Goal: Book appointment/travel/reservation

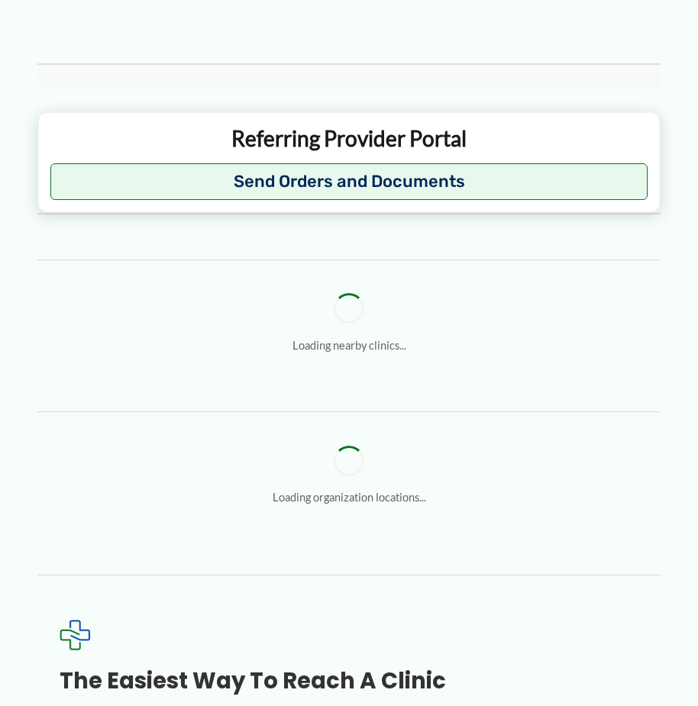
scroll to position [1222, 0]
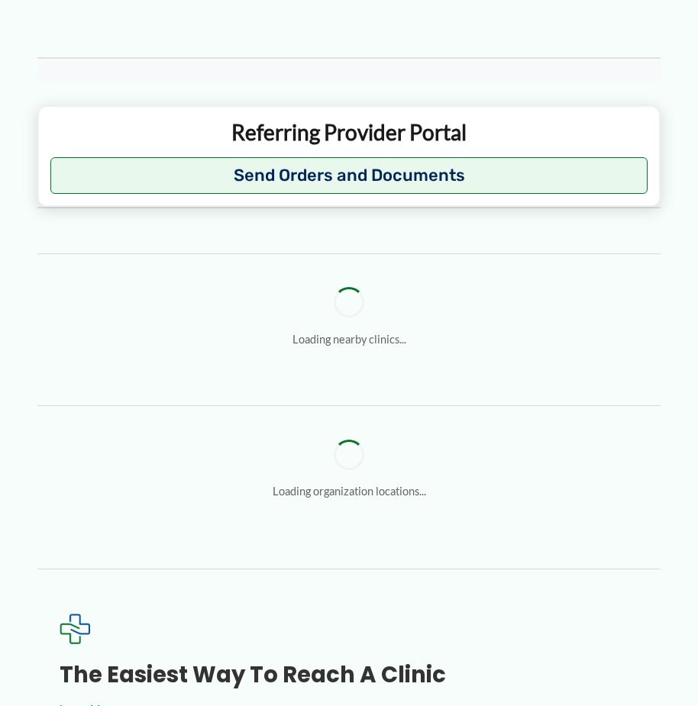
type input "**********"
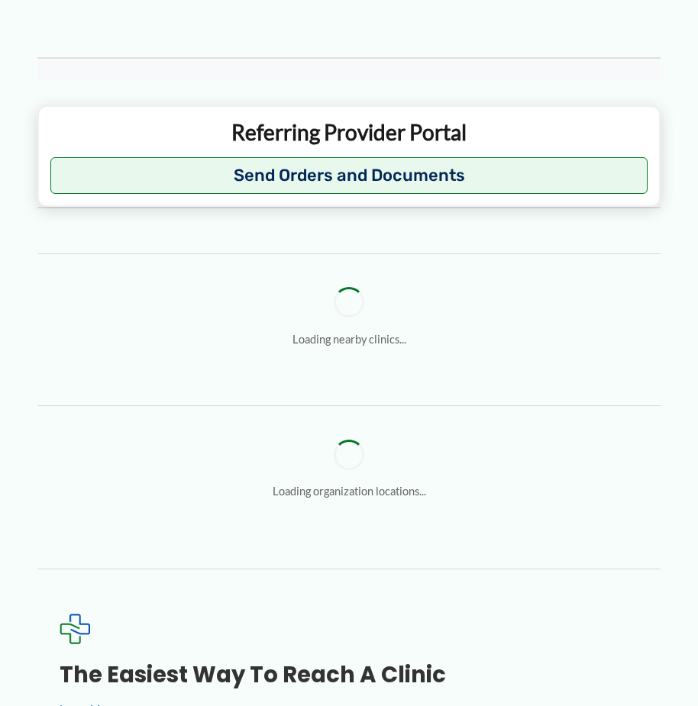
type input "**********"
